Goal: Register for event/course

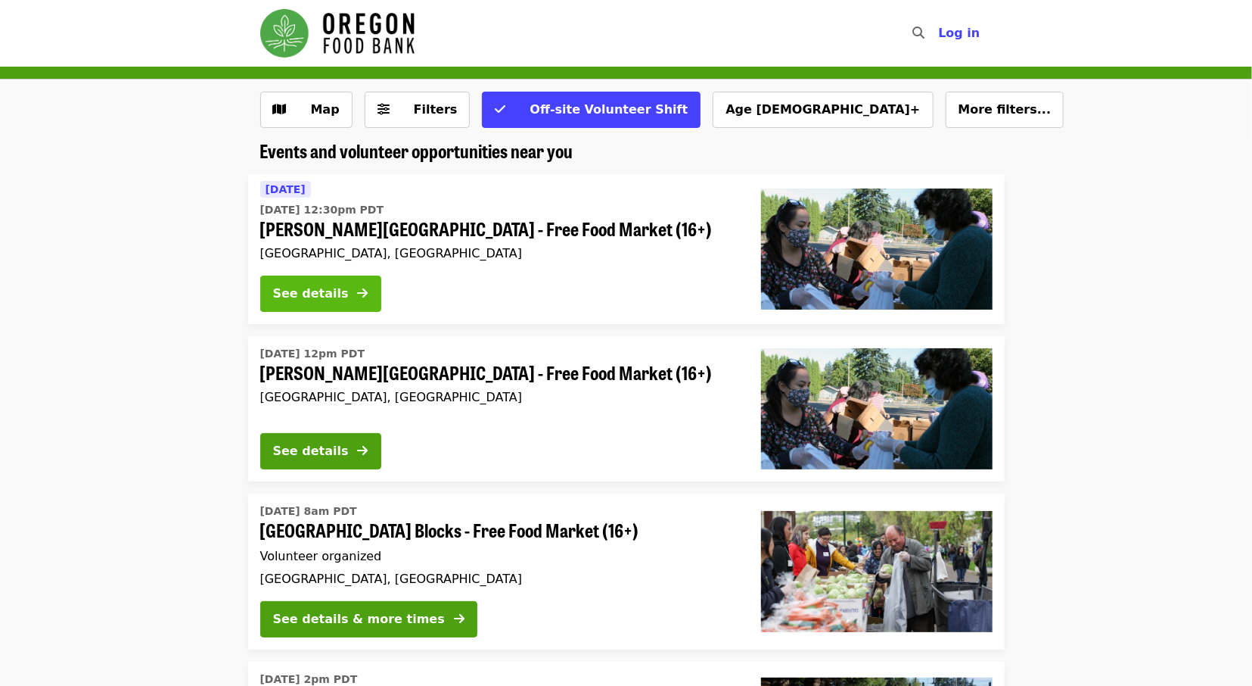
click at [331, 290] on div "See details" at bounding box center [311, 294] width 76 height 18
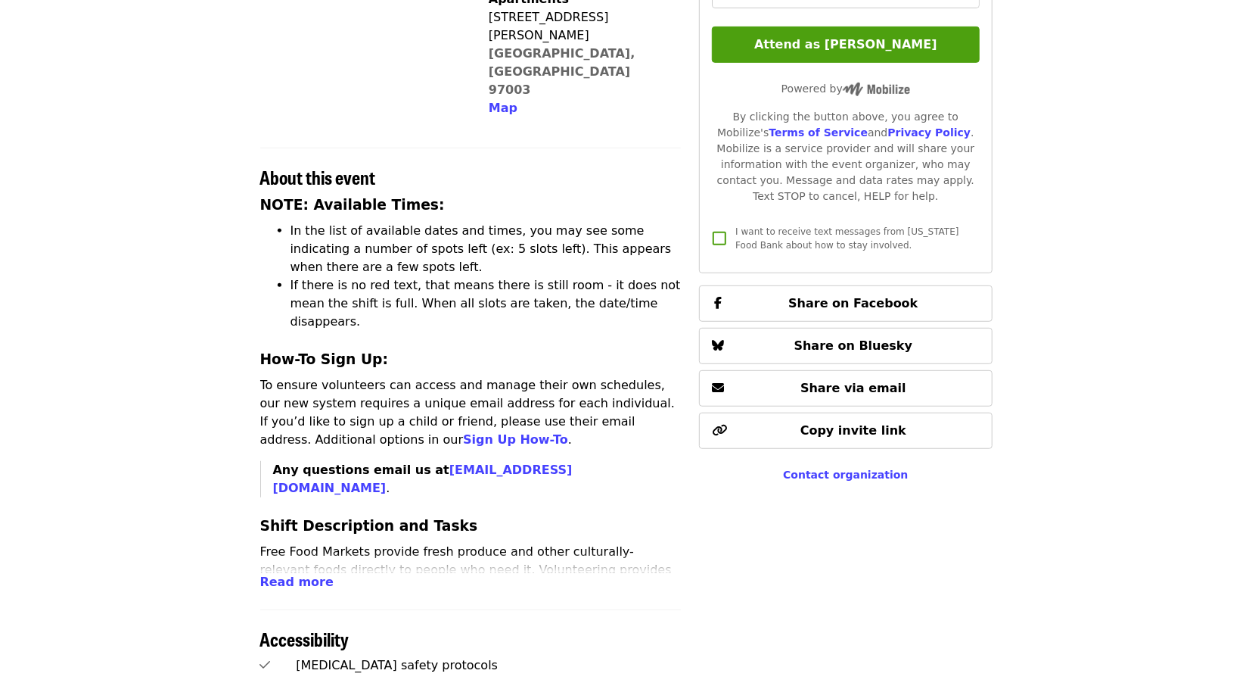
scroll to position [472, 0]
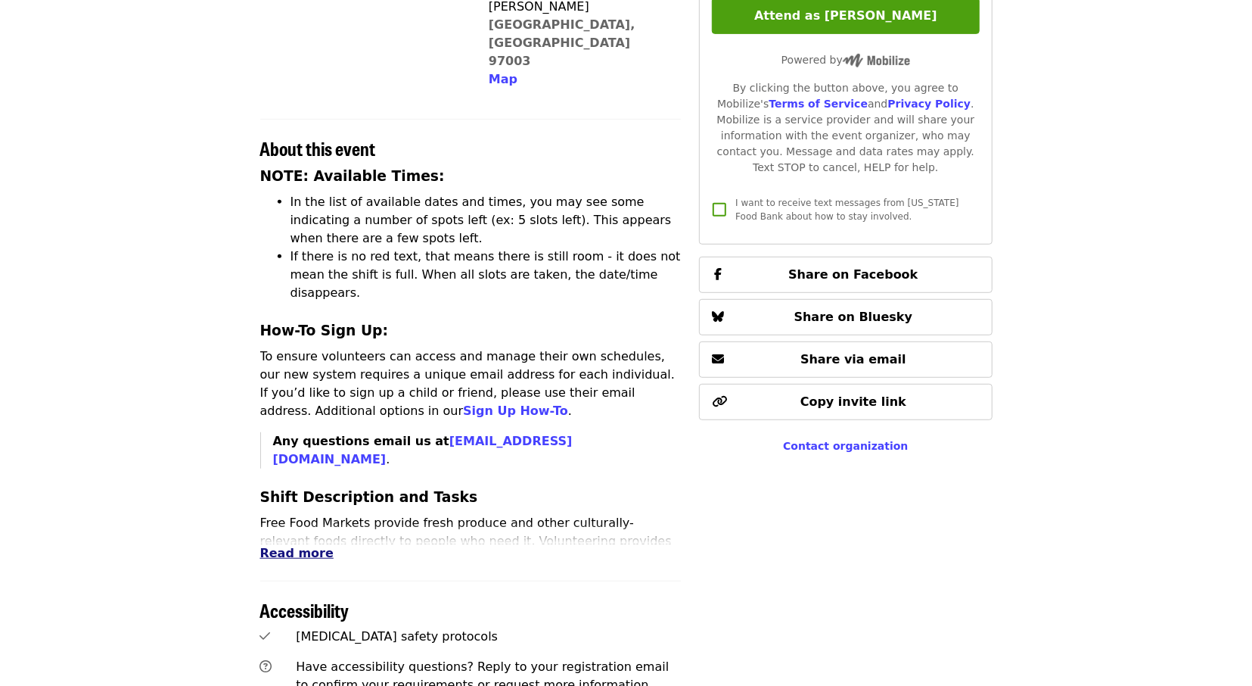
click at [296, 546] on span "Read more" at bounding box center [296, 553] width 73 height 14
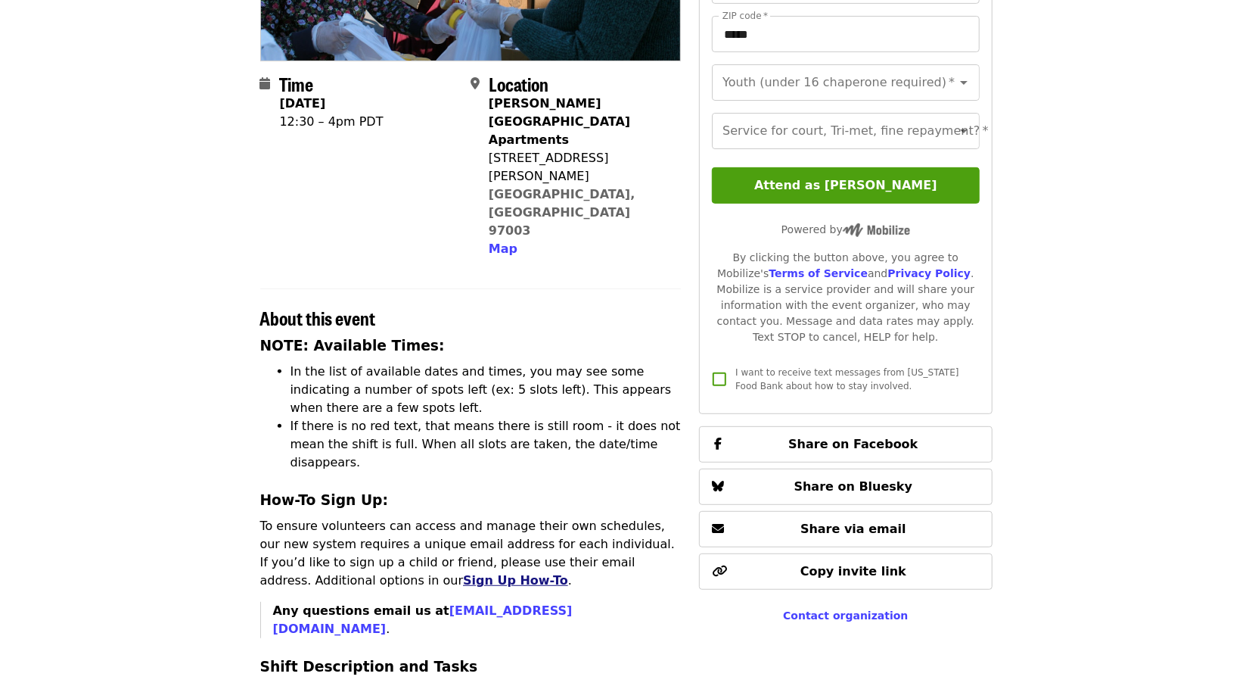
scroll to position [315, 0]
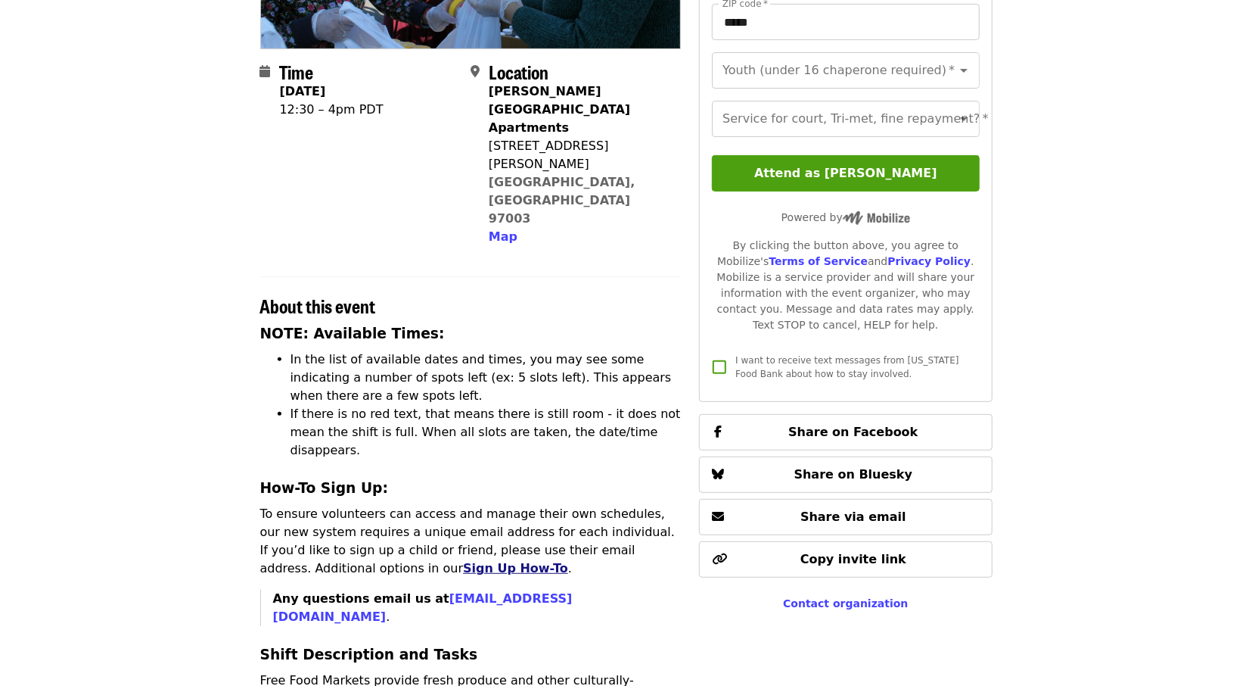
click at [463, 561] on link "Sign Up How-To" at bounding box center [515, 568] width 105 height 14
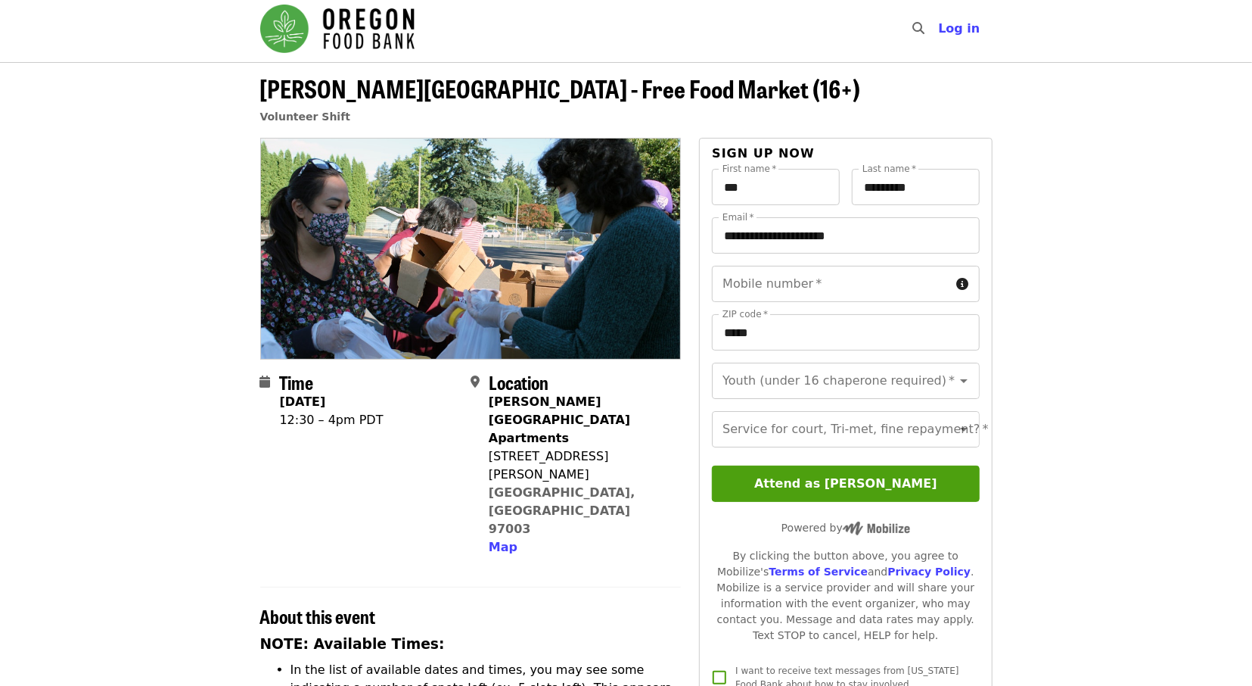
scroll to position [0, 0]
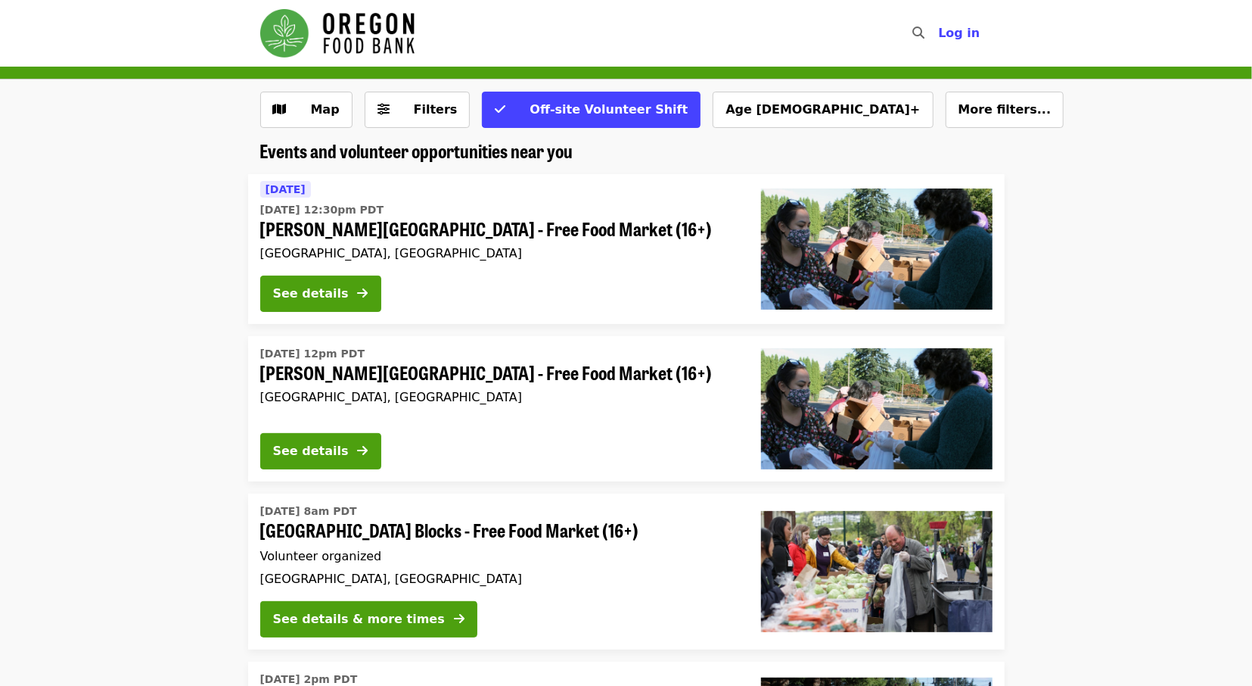
scroll to position [79, 0]
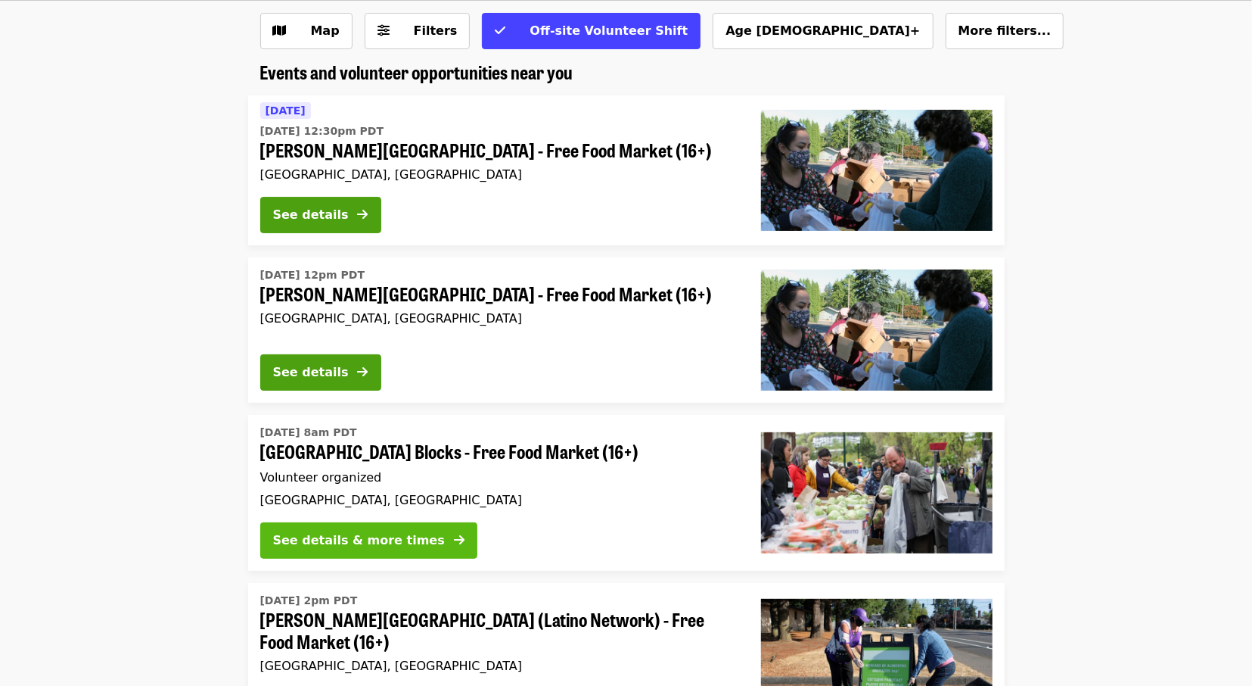
click at [364, 544] on div "See details & more times" at bounding box center [359, 540] width 172 height 18
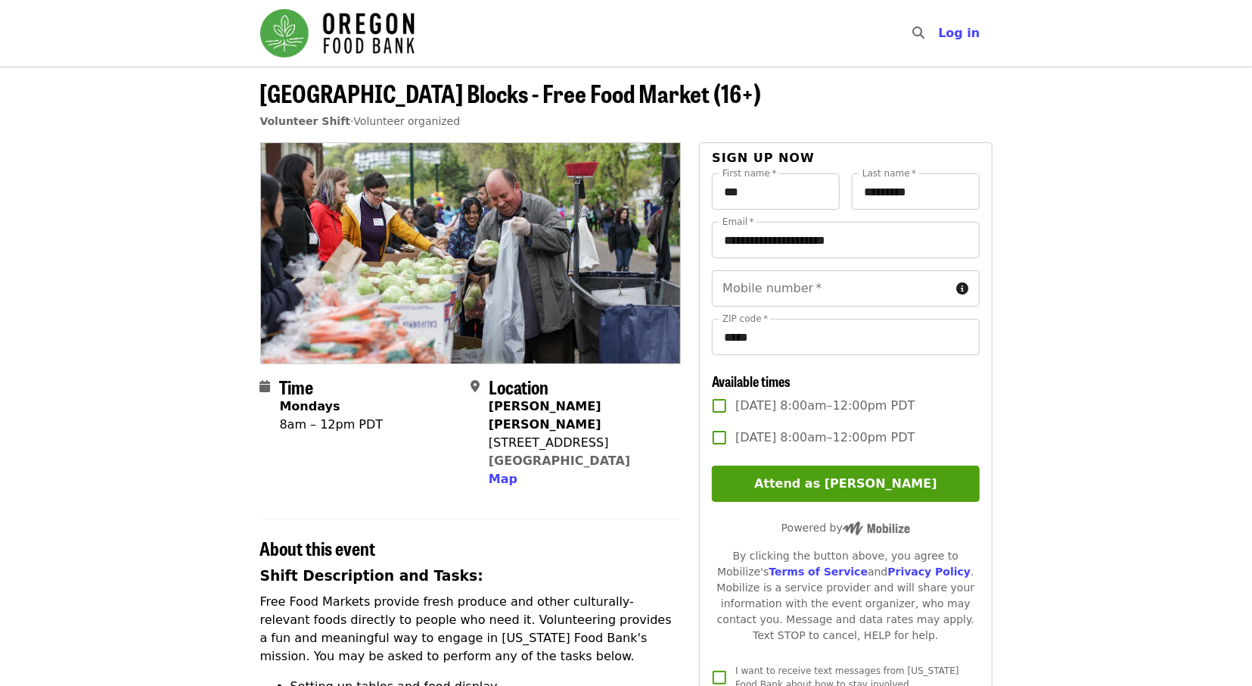
scroll to position [79, 0]
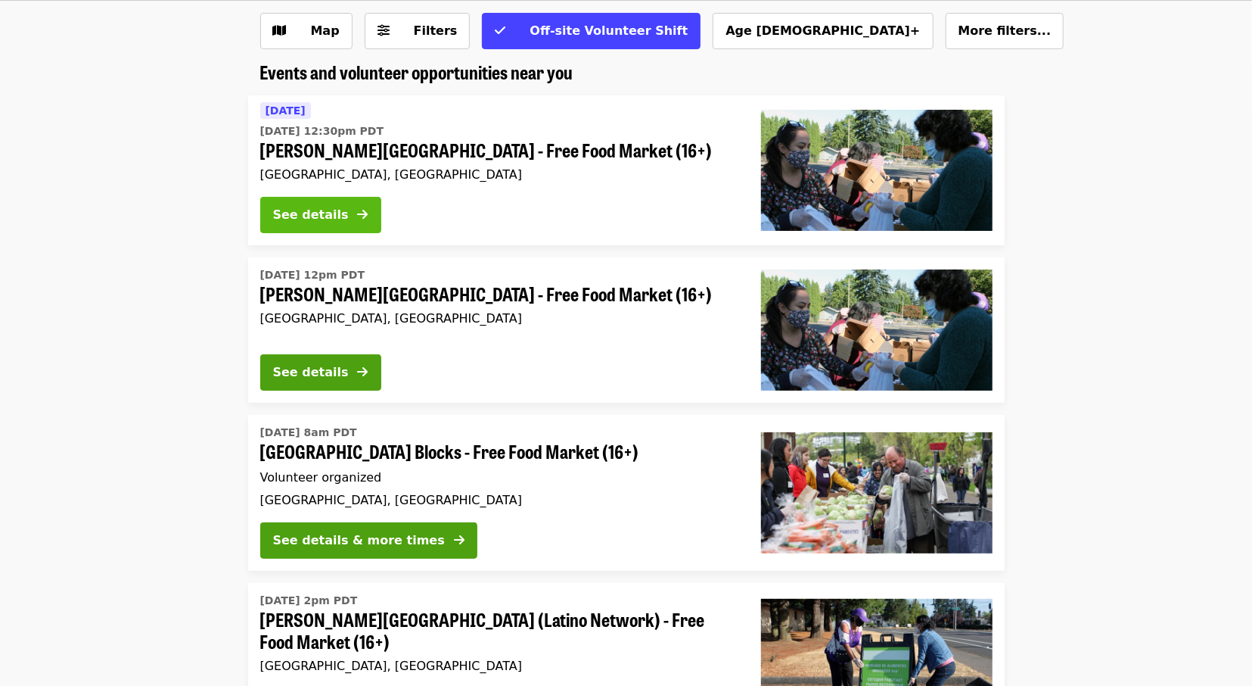
click at [318, 215] on div "See details" at bounding box center [311, 215] width 76 height 18
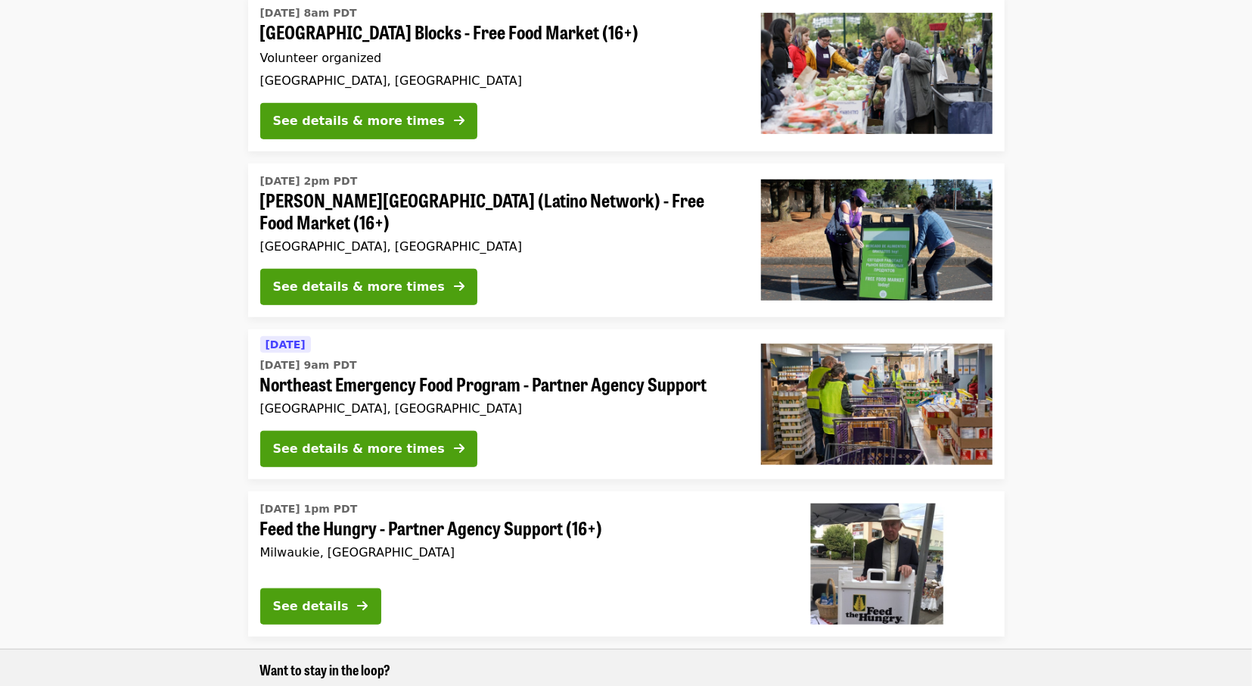
scroll to position [551, 0]
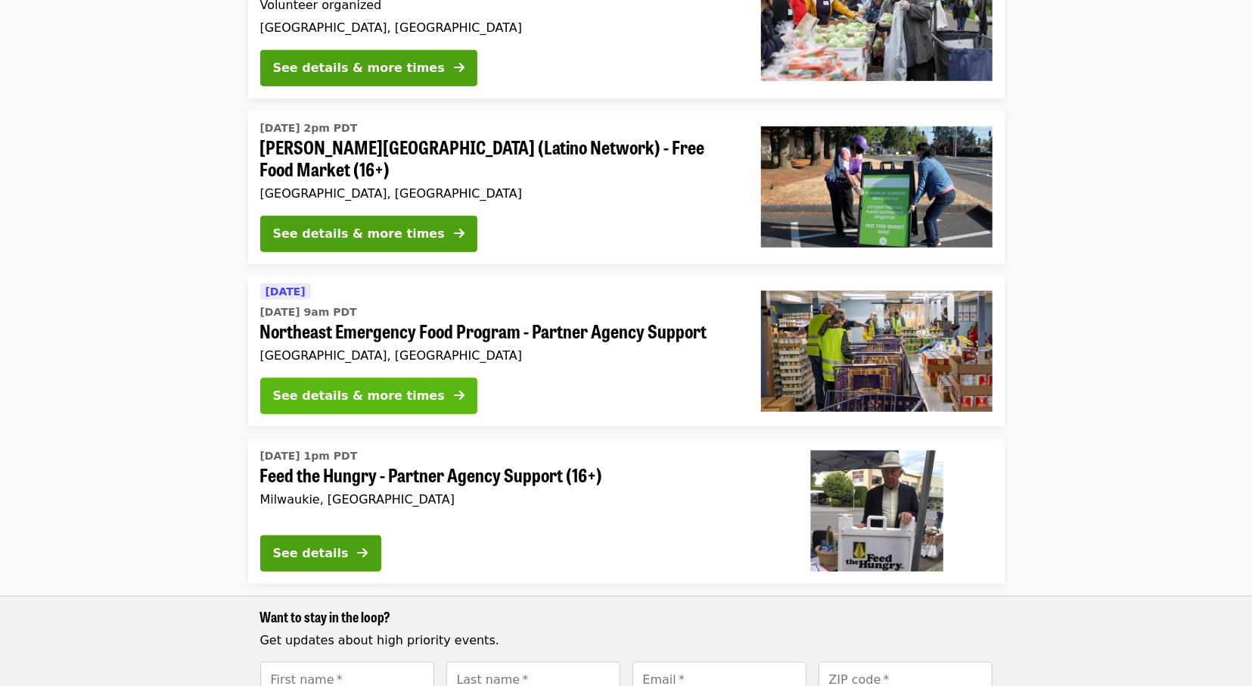
click at [386, 397] on div "See details & more times" at bounding box center [359, 396] width 172 height 18
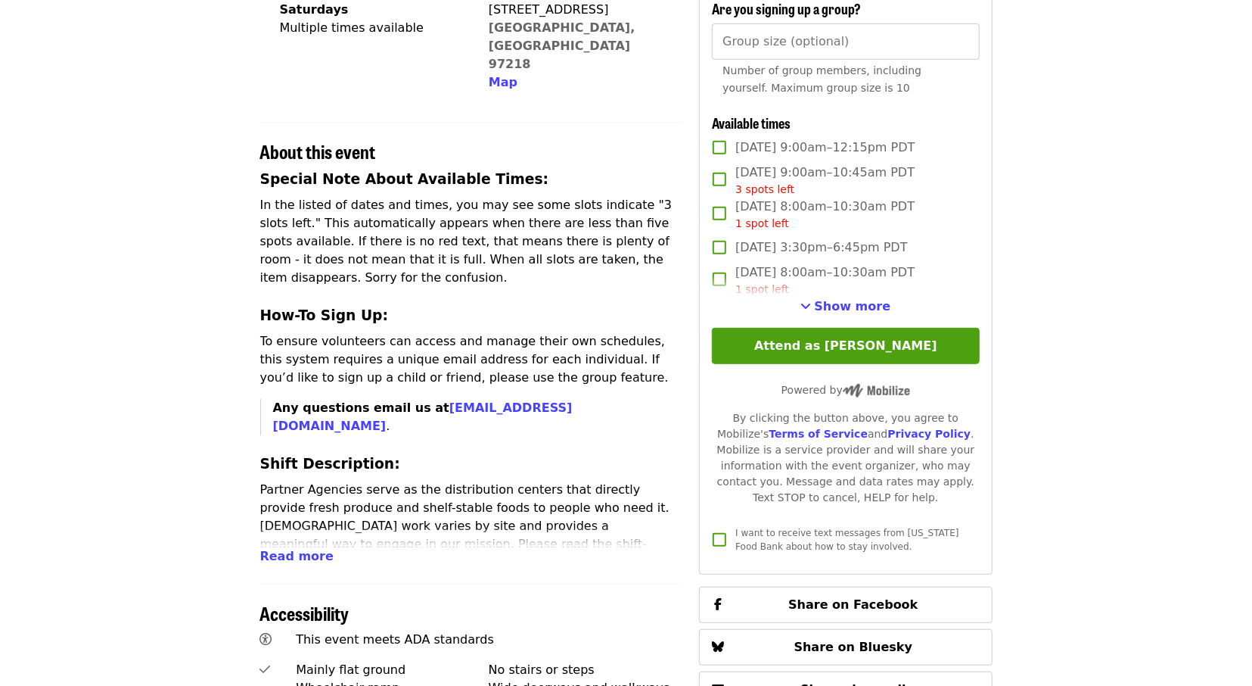
scroll to position [472, 0]
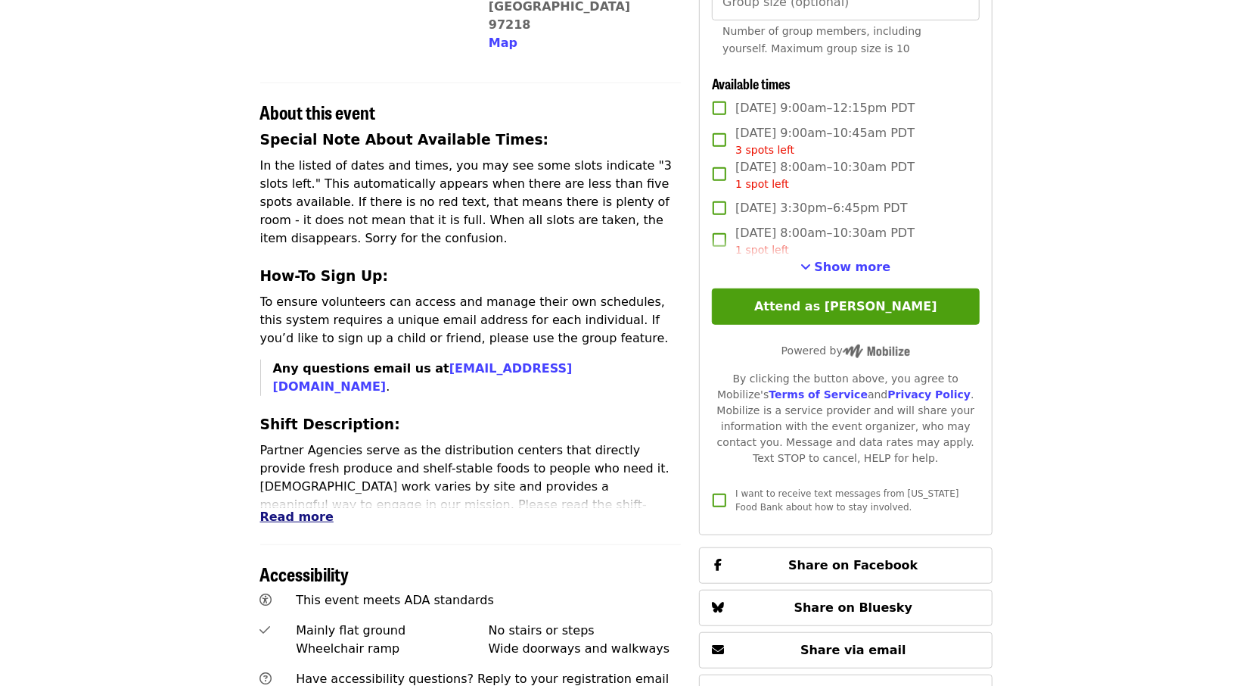
click at [277, 509] on span "Read more" at bounding box center [296, 516] width 73 height 14
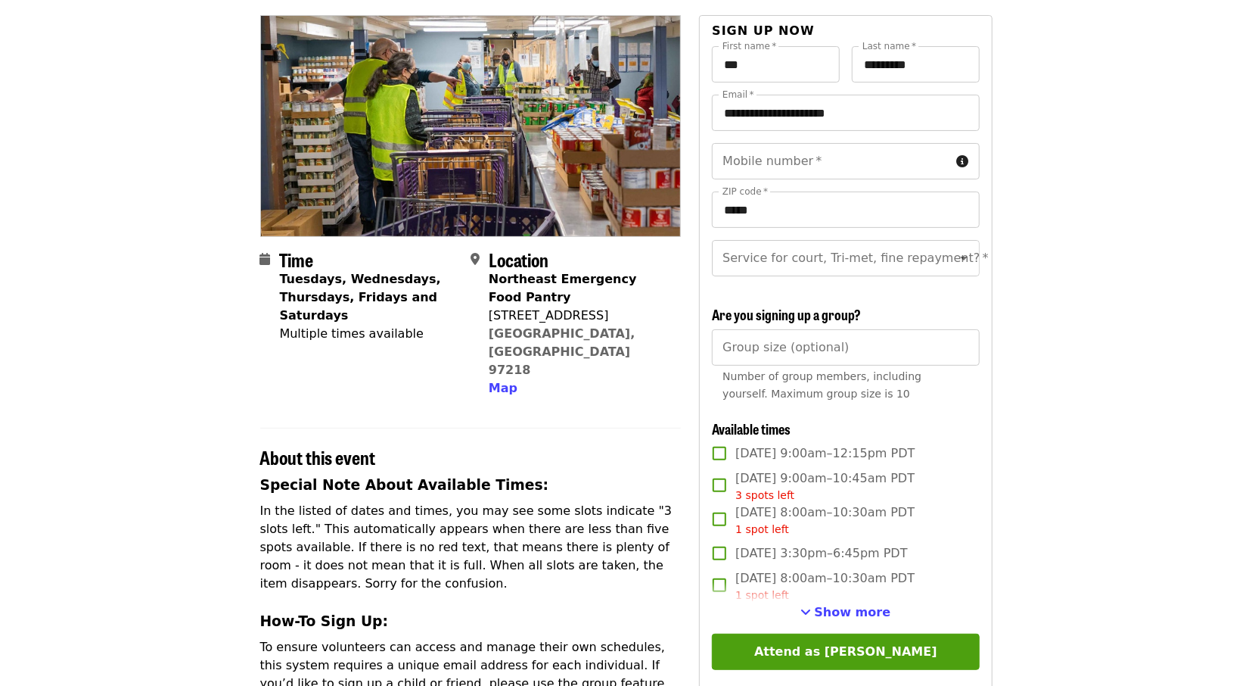
scroll to position [0, 0]
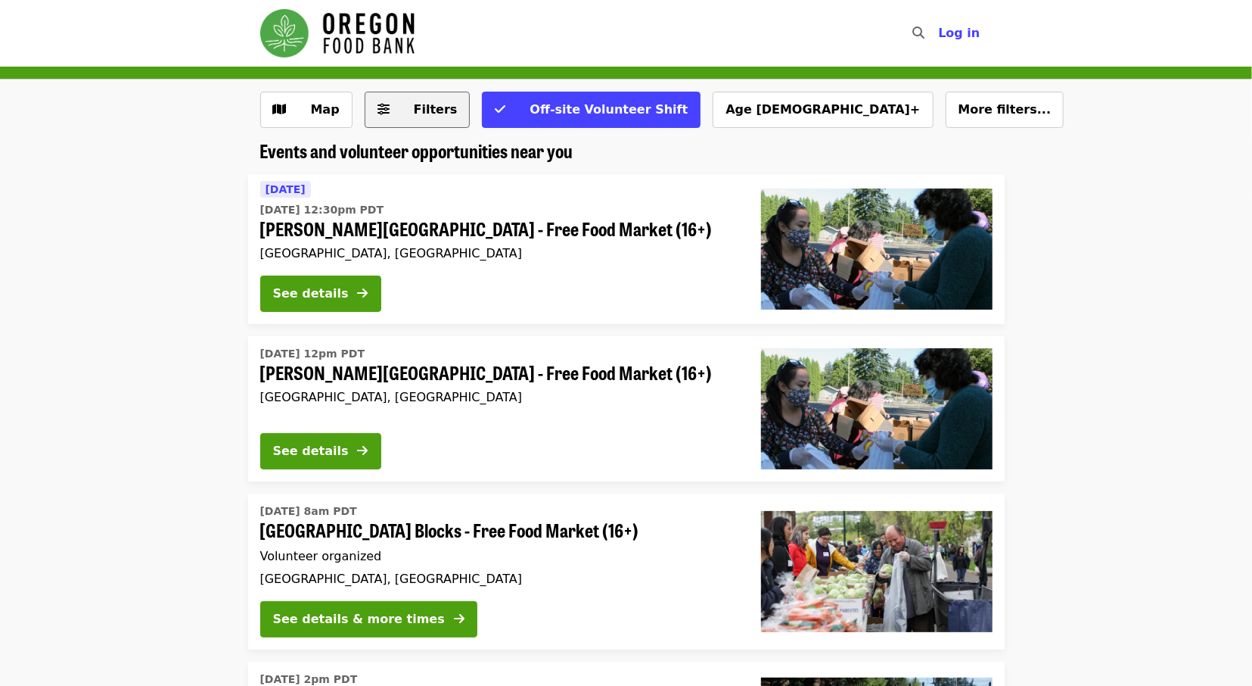
click at [405, 114] on span "Filters" at bounding box center [428, 110] width 59 height 18
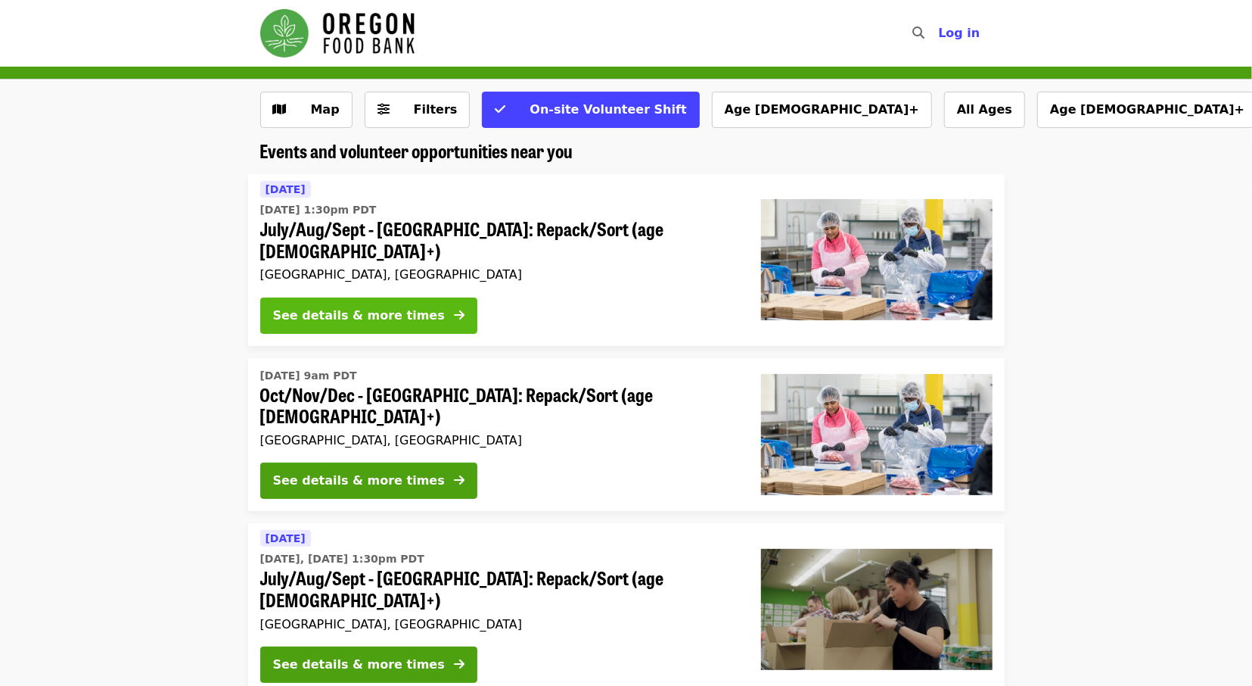
click at [372, 306] on div "See details & more times" at bounding box center [359, 315] width 172 height 18
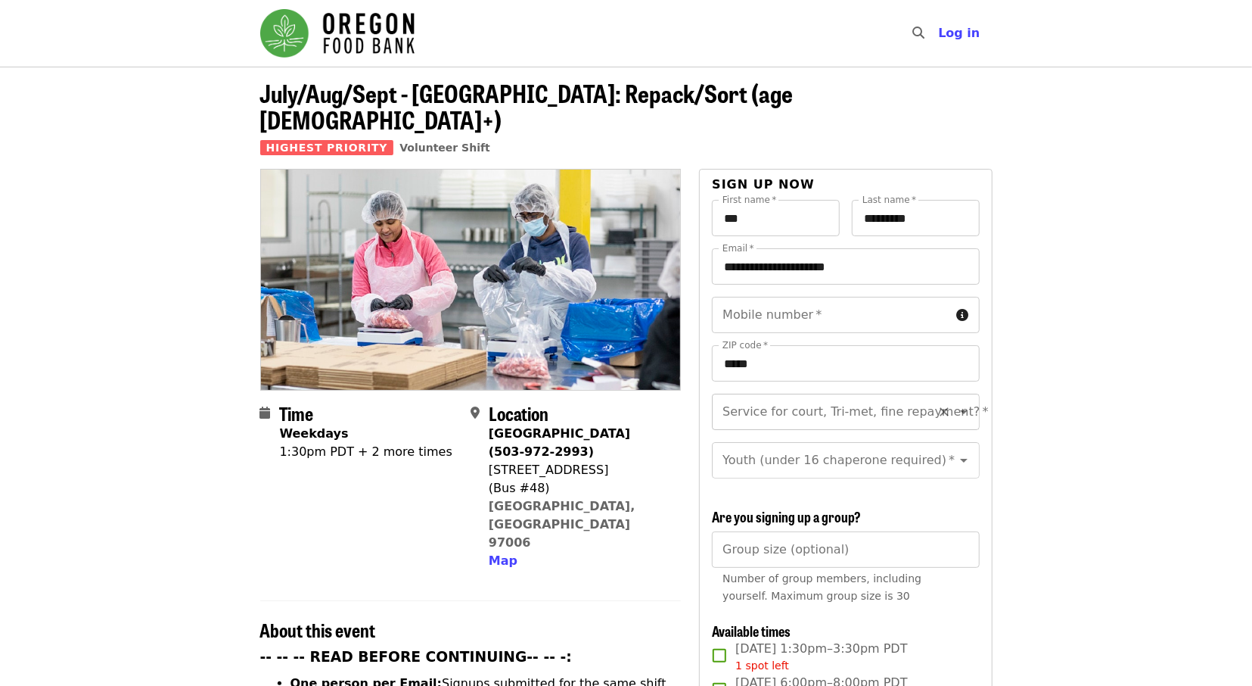
click at [931, 393] on div "Service for court, Tri-met, fine repayment? *" at bounding box center [845, 411] width 267 height 36
click at [971, 403] on icon "Open" at bounding box center [964, 412] width 18 height 18
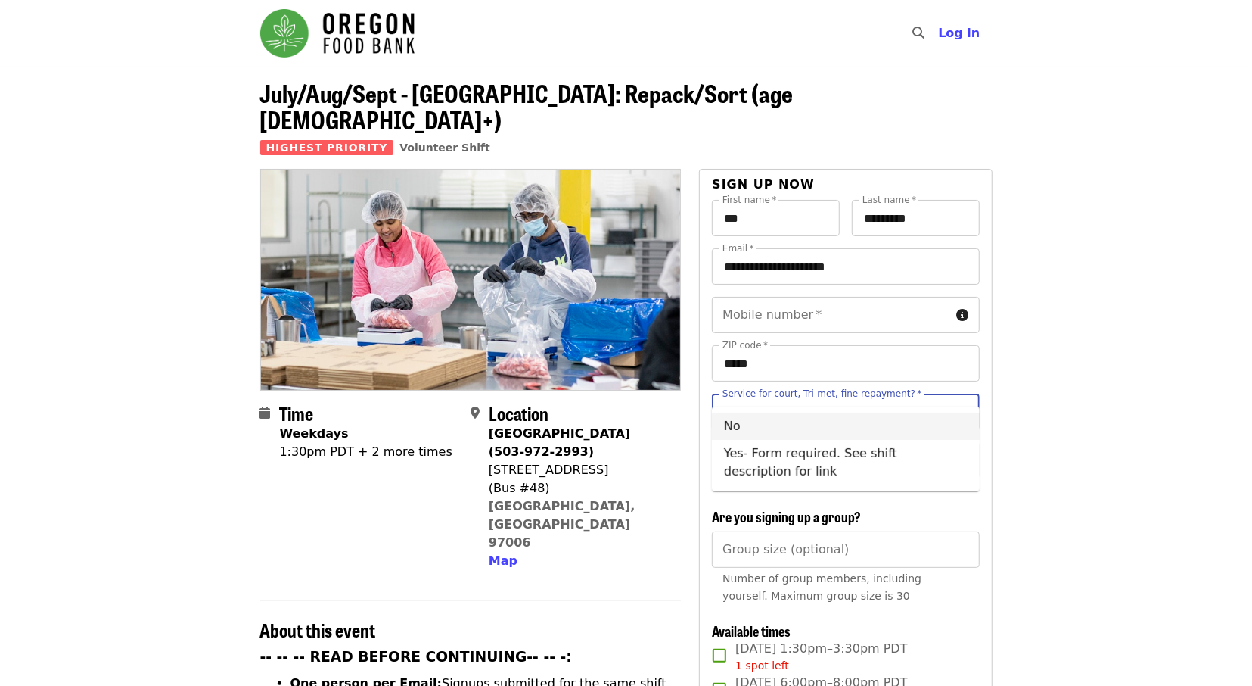
click at [738, 430] on li "No" at bounding box center [846, 425] width 268 height 27
type input "**"
click at [959, 451] on icon "Open" at bounding box center [964, 460] width 18 height 18
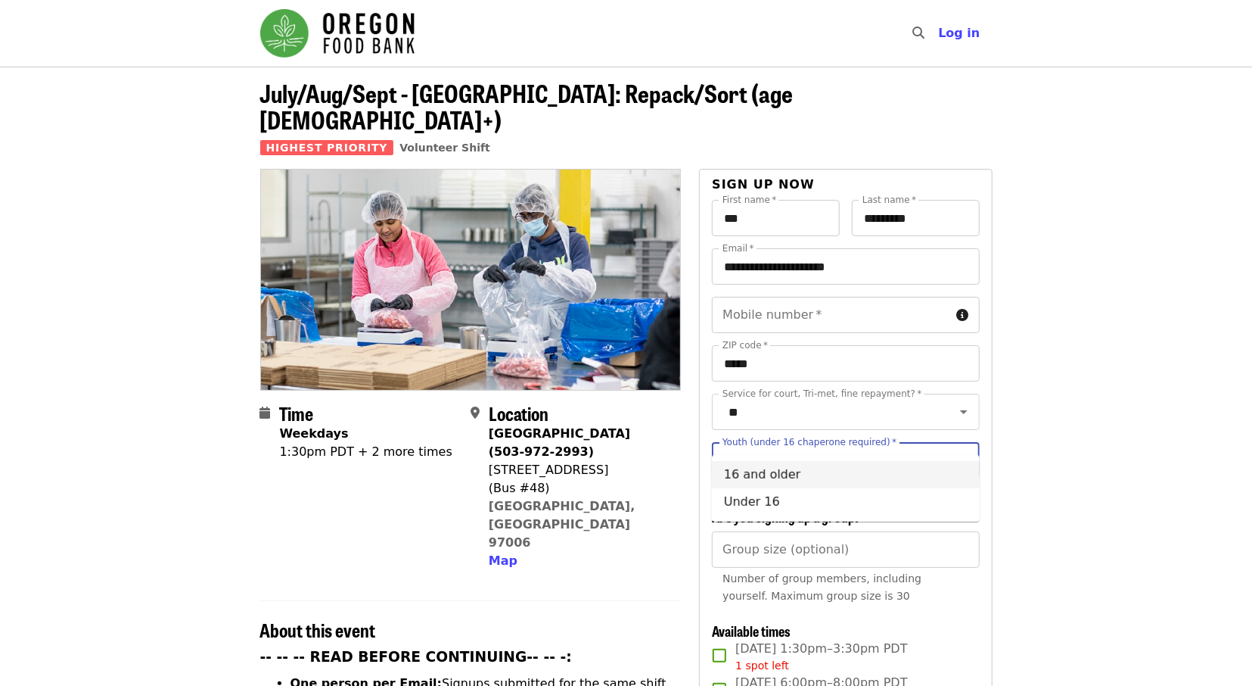
click at [759, 470] on li "16 and older" at bounding box center [846, 474] width 268 height 27
type input "**********"
